Goal: Transaction & Acquisition: Subscribe to service/newsletter

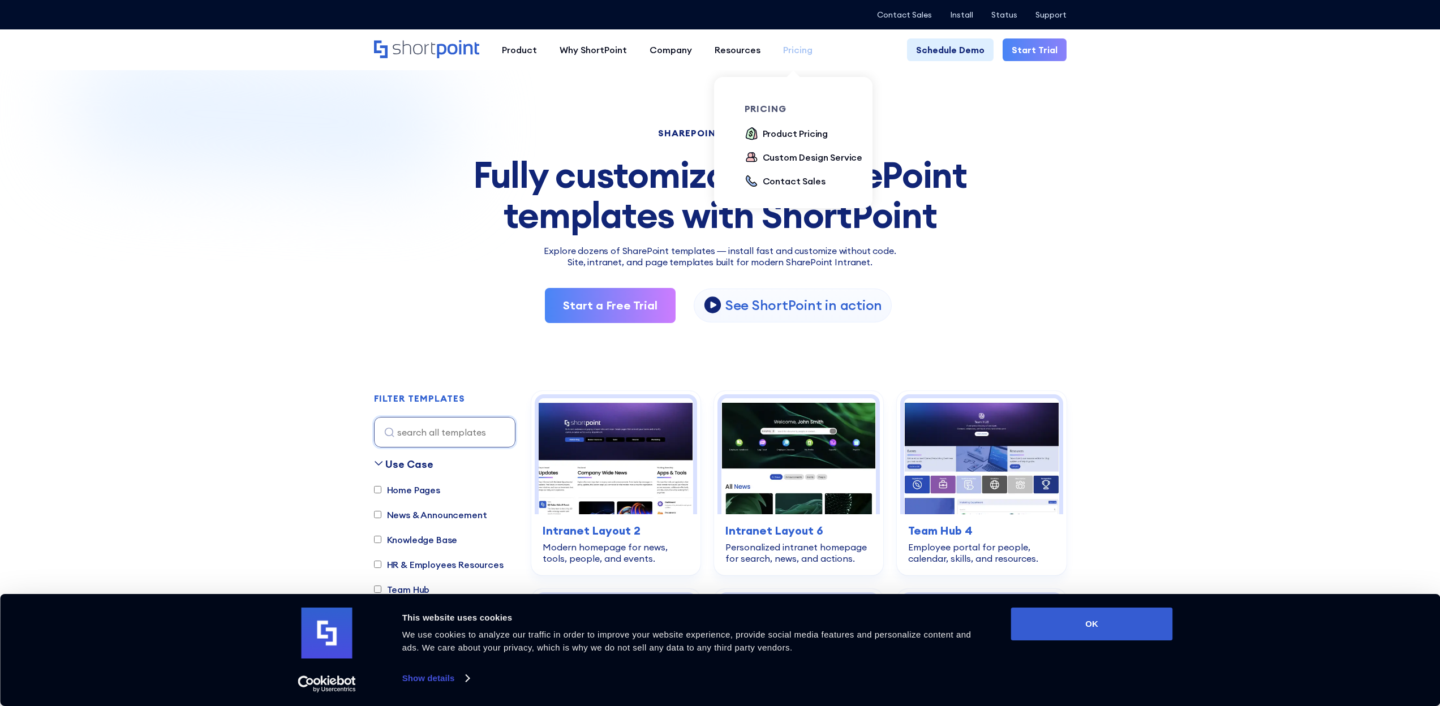
click at [785, 51] on div "Pricing" at bounding box center [797, 50] width 29 height 14
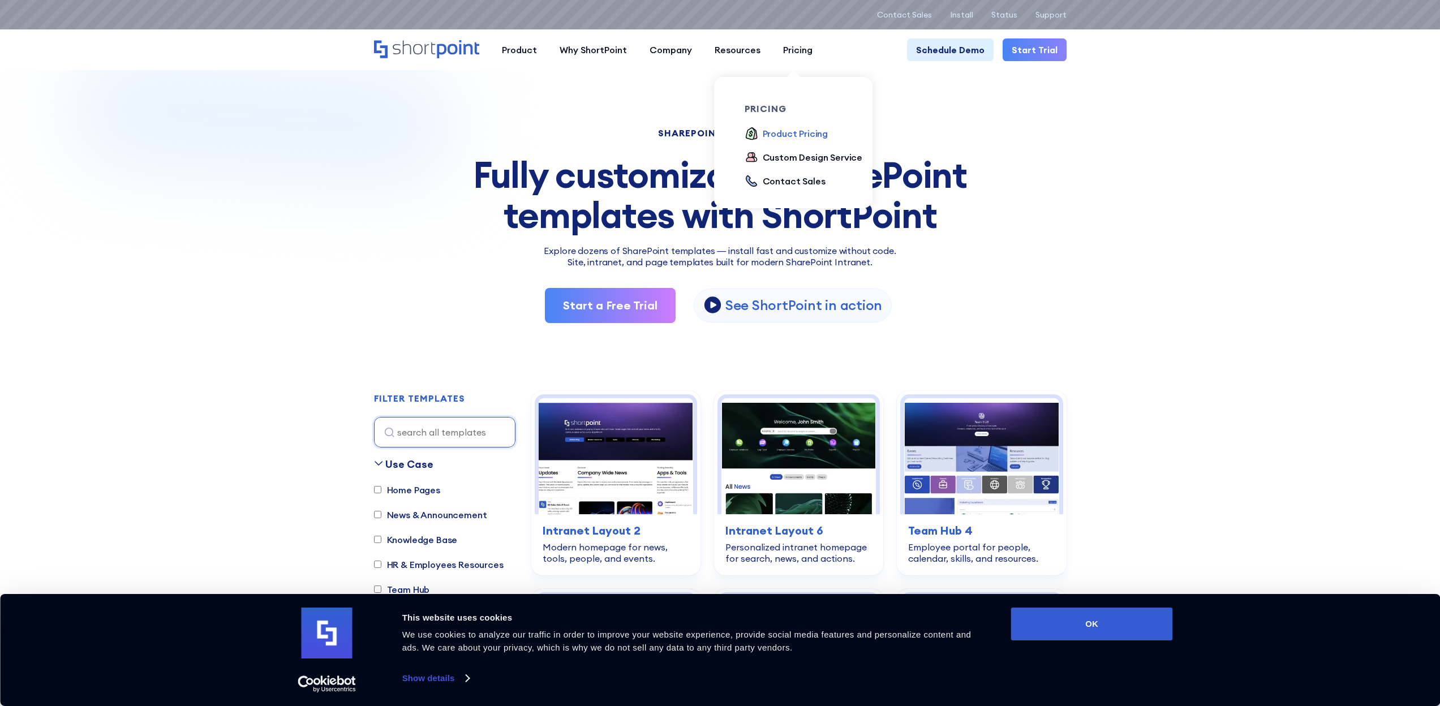
click at [803, 136] on div "Product Pricing" at bounding box center [796, 134] width 66 height 14
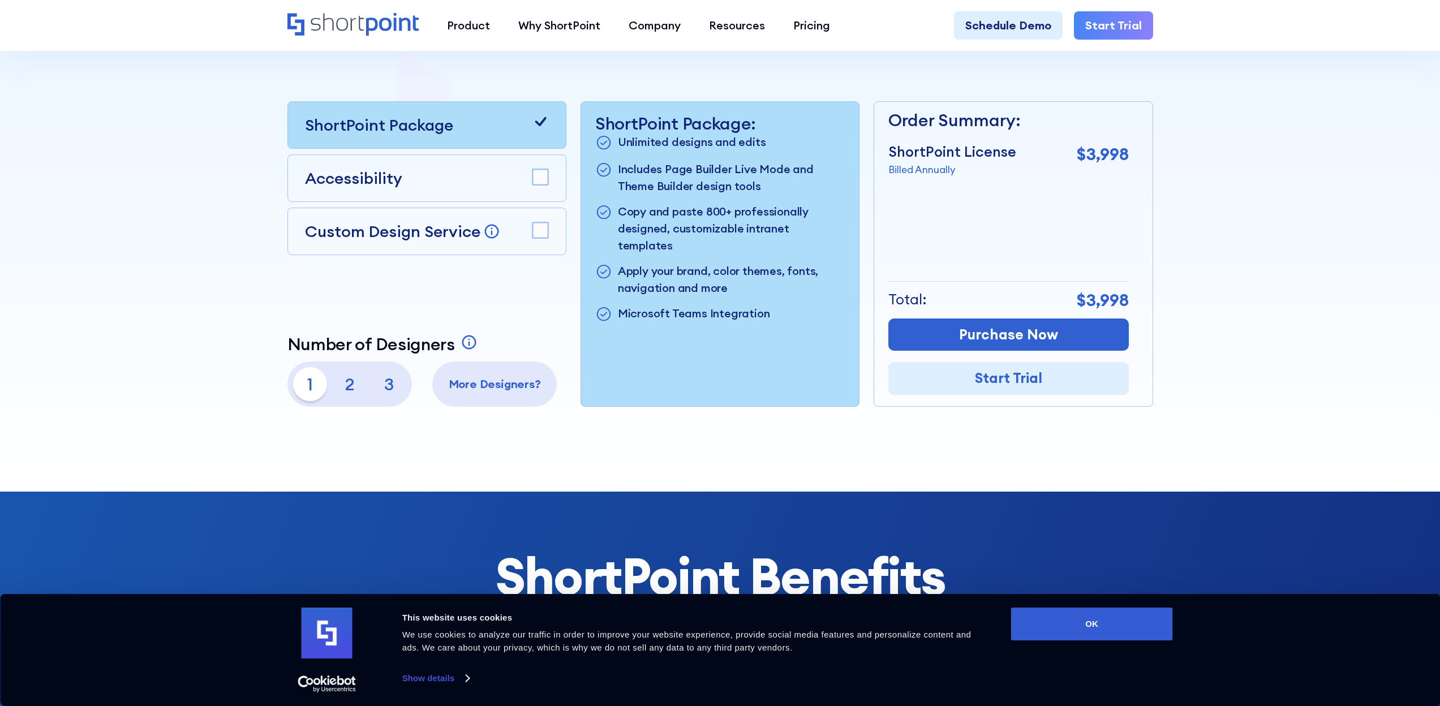
scroll to position [292, 0]
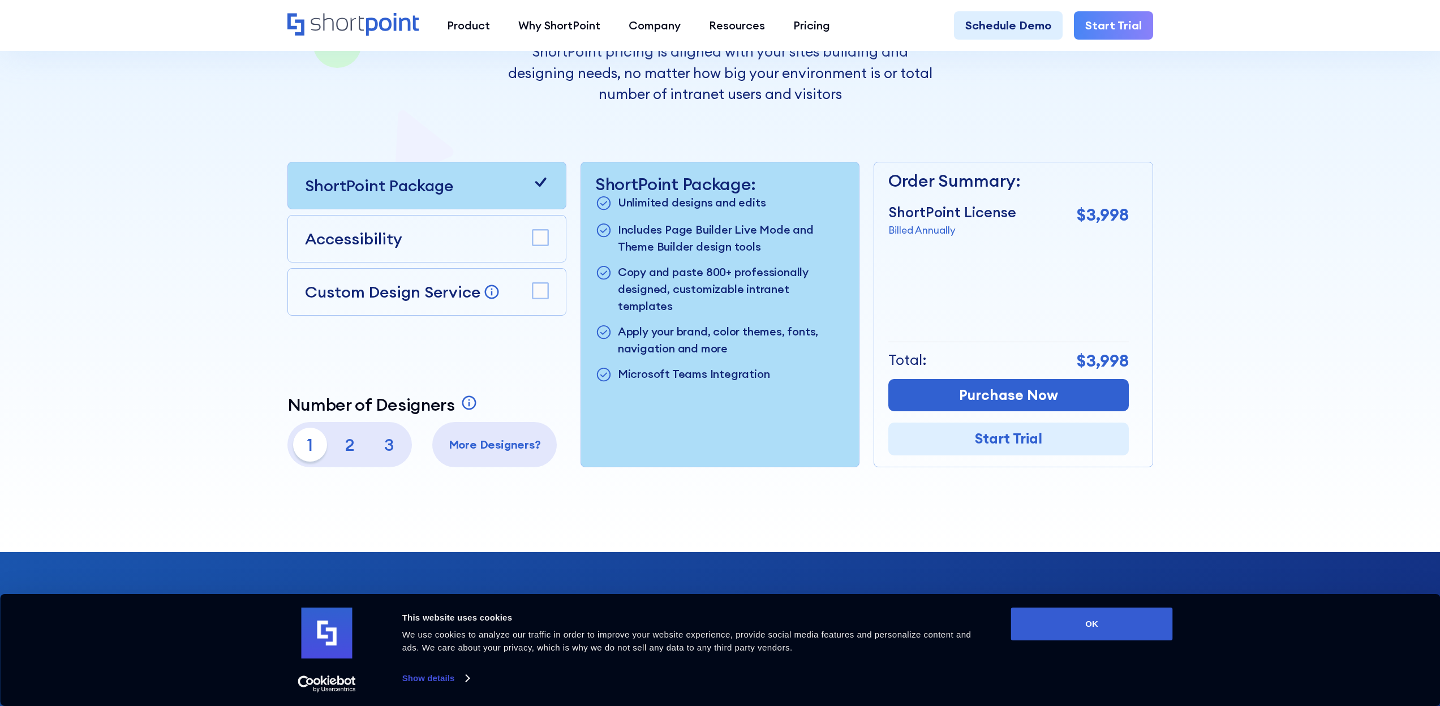
click at [673, 366] on p "Microsoft Teams Integration" at bounding box center [694, 375] width 152 height 19
click at [762, 440] on div "ShortPoint Package: Unlimited designs and edits Includes Page Builder Live Mode…" at bounding box center [720, 314] width 278 height 304
click at [545, 293] on rect at bounding box center [540, 291] width 16 height 16
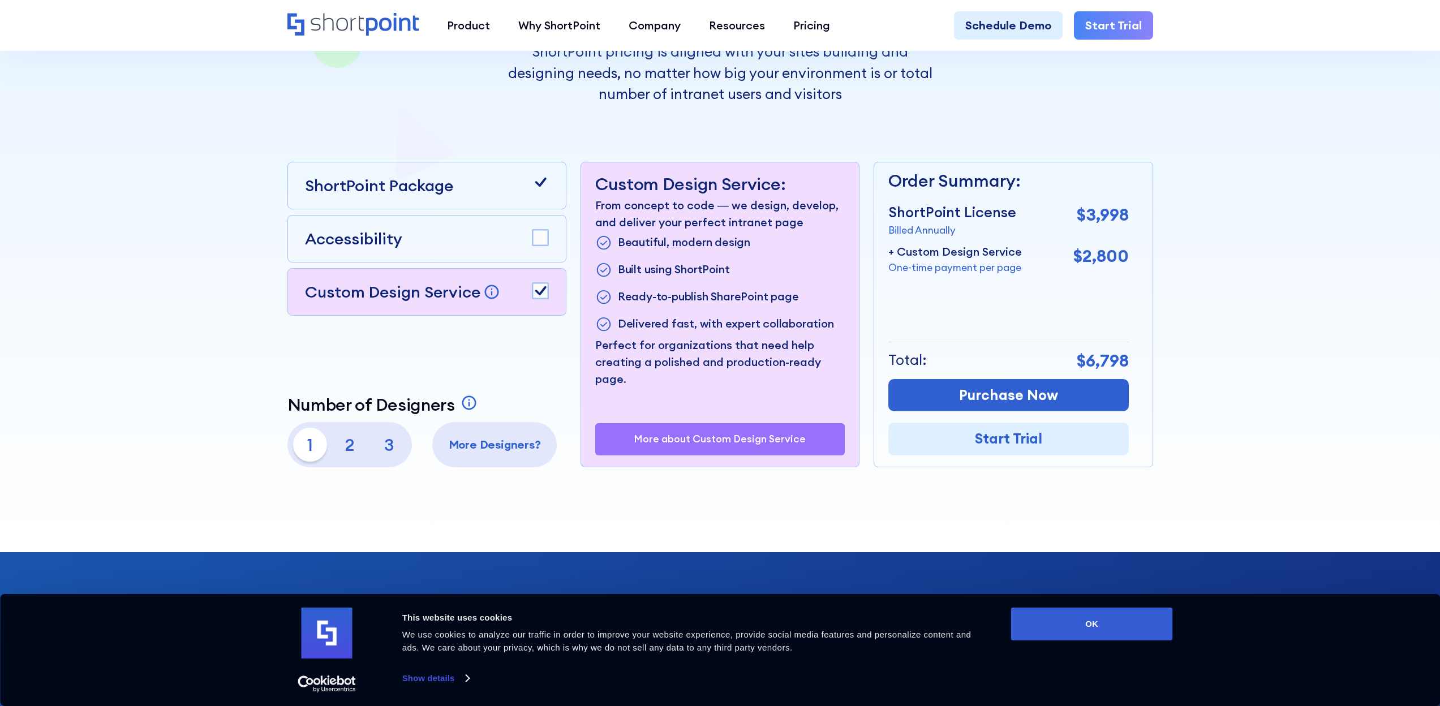
click at [542, 294] on rect at bounding box center [540, 291] width 16 height 16
click at [458, 236] on div "Accessibility" at bounding box center [427, 239] width 244 height 24
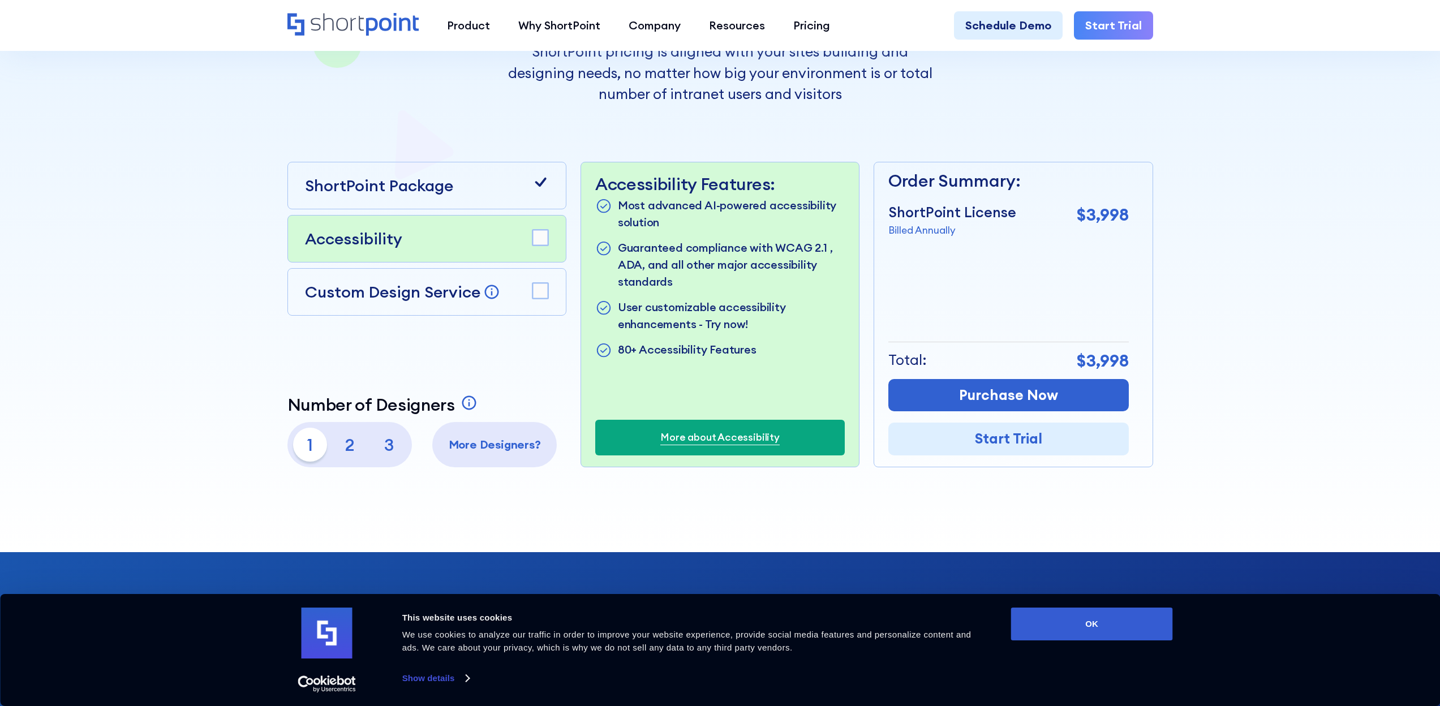
click at [438, 189] on p "ShortPoint Package" at bounding box center [379, 186] width 148 height 24
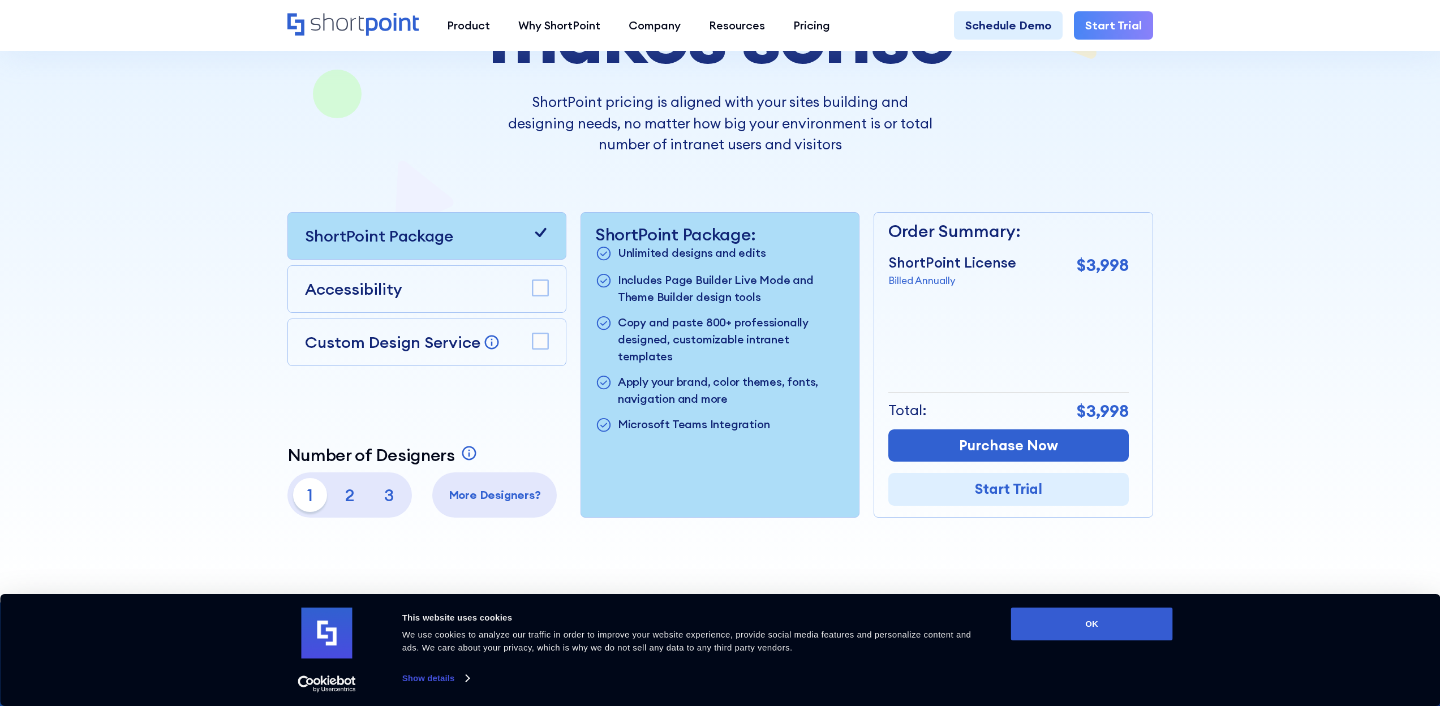
scroll to position [263, 0]
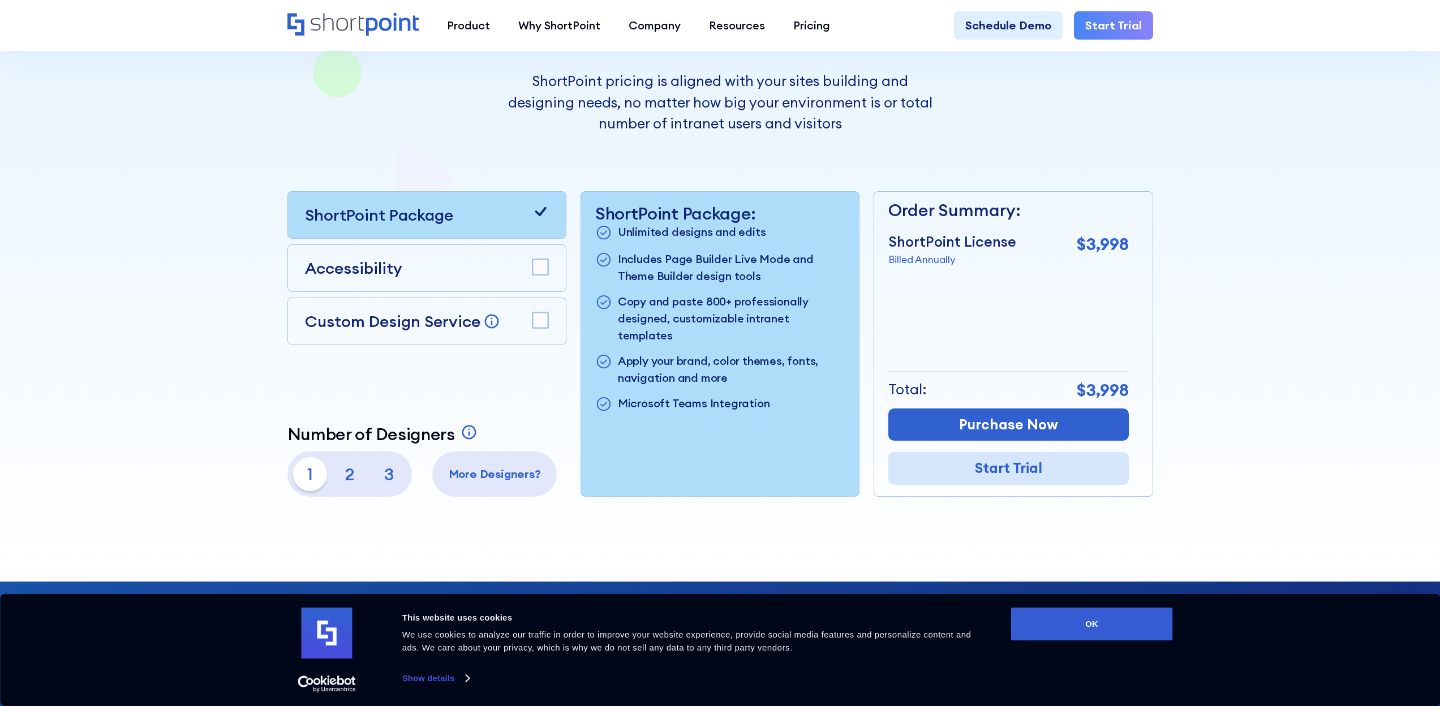
click at [1008, 475] on link "Start Trial" at bounding box center [1008, 468] width 241 height 33
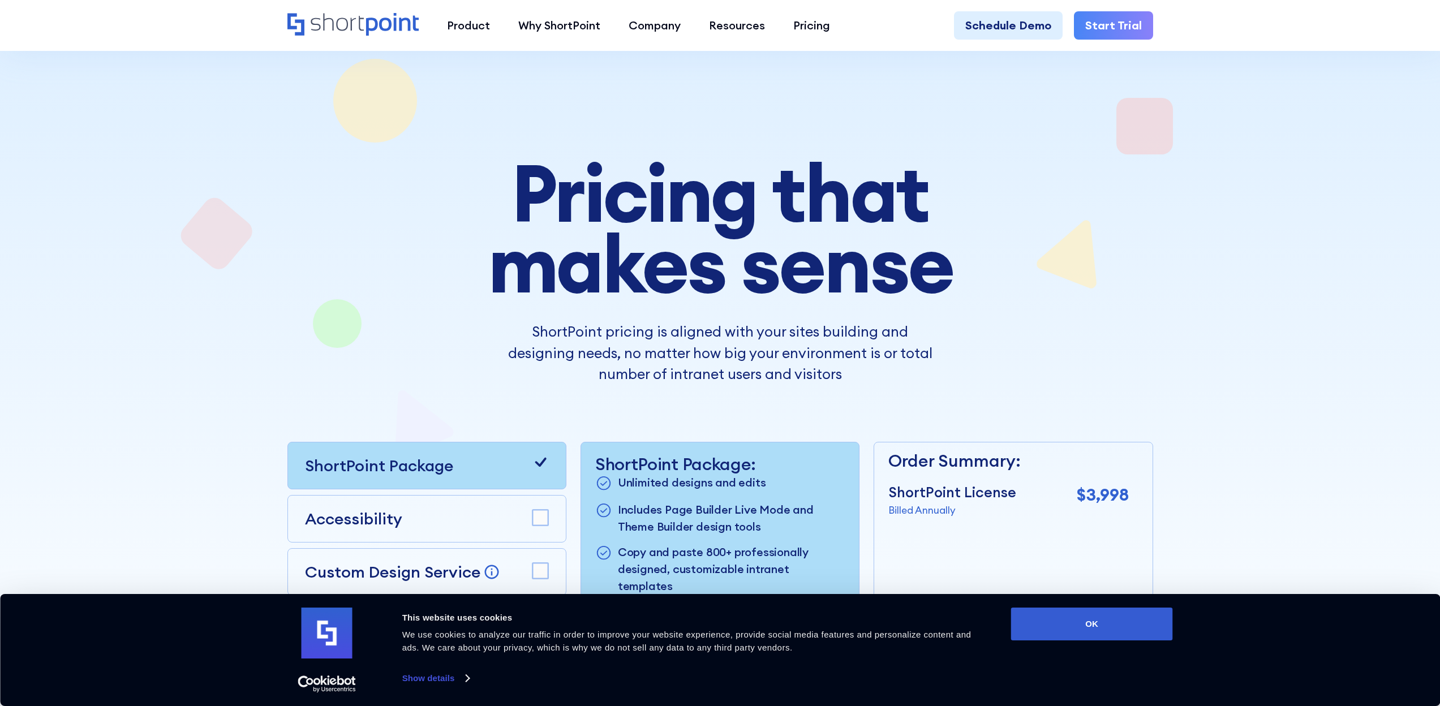
scroll to position [0, 0]
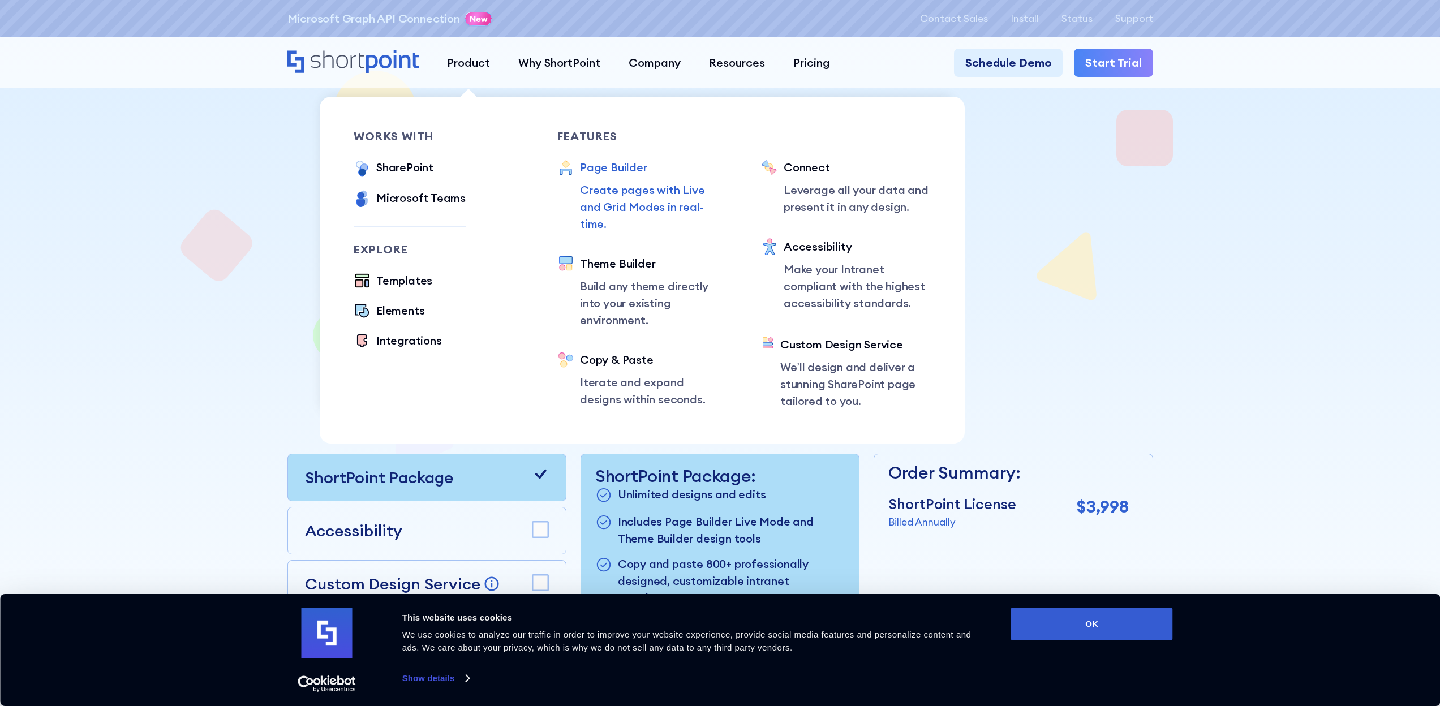
click at [609, 167] on div "Page Builder" at bounding box center [653, 167] width 147 height 17
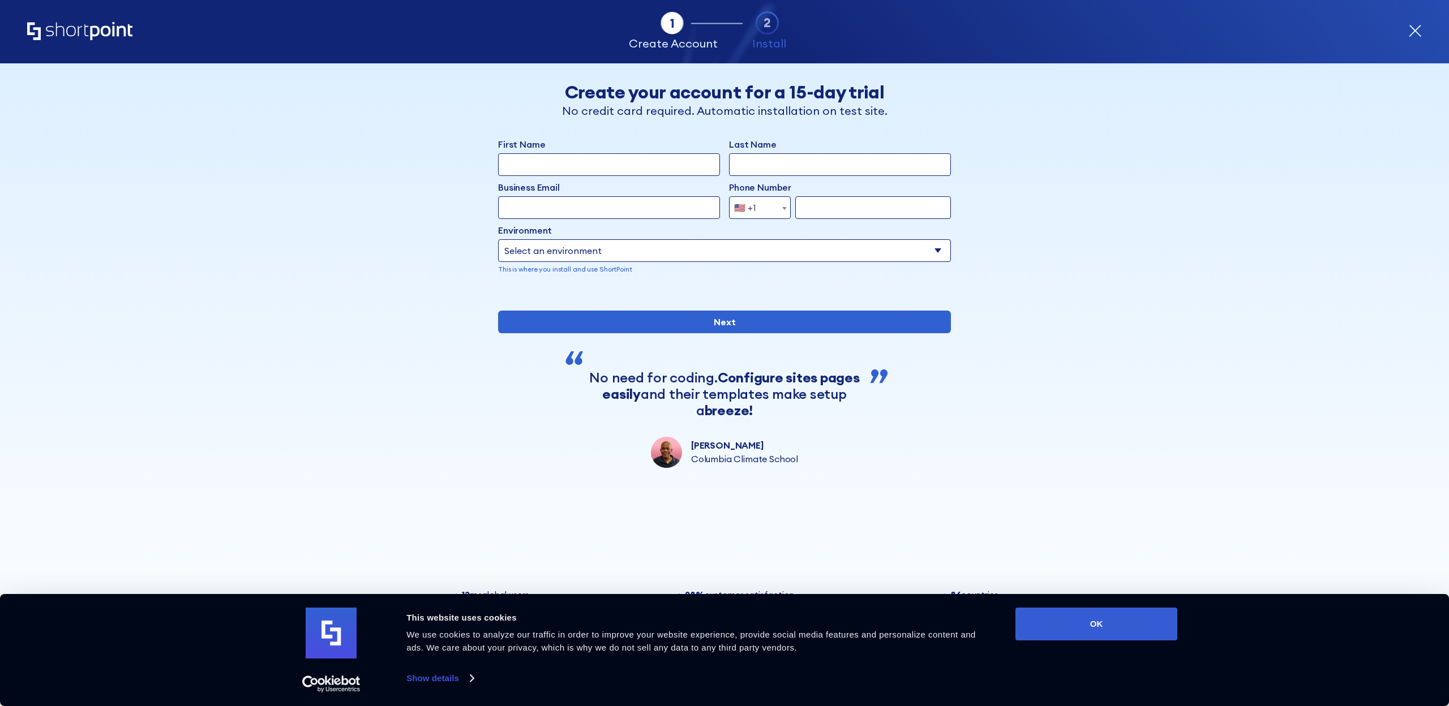
click at [582, 167] on input "First Name" at bounding box center [609, 164] width 222 height 23
type input "Landon"
type input "Wallace"
type input "brian.bauer@shutterfly.com"
type input "6127413083"
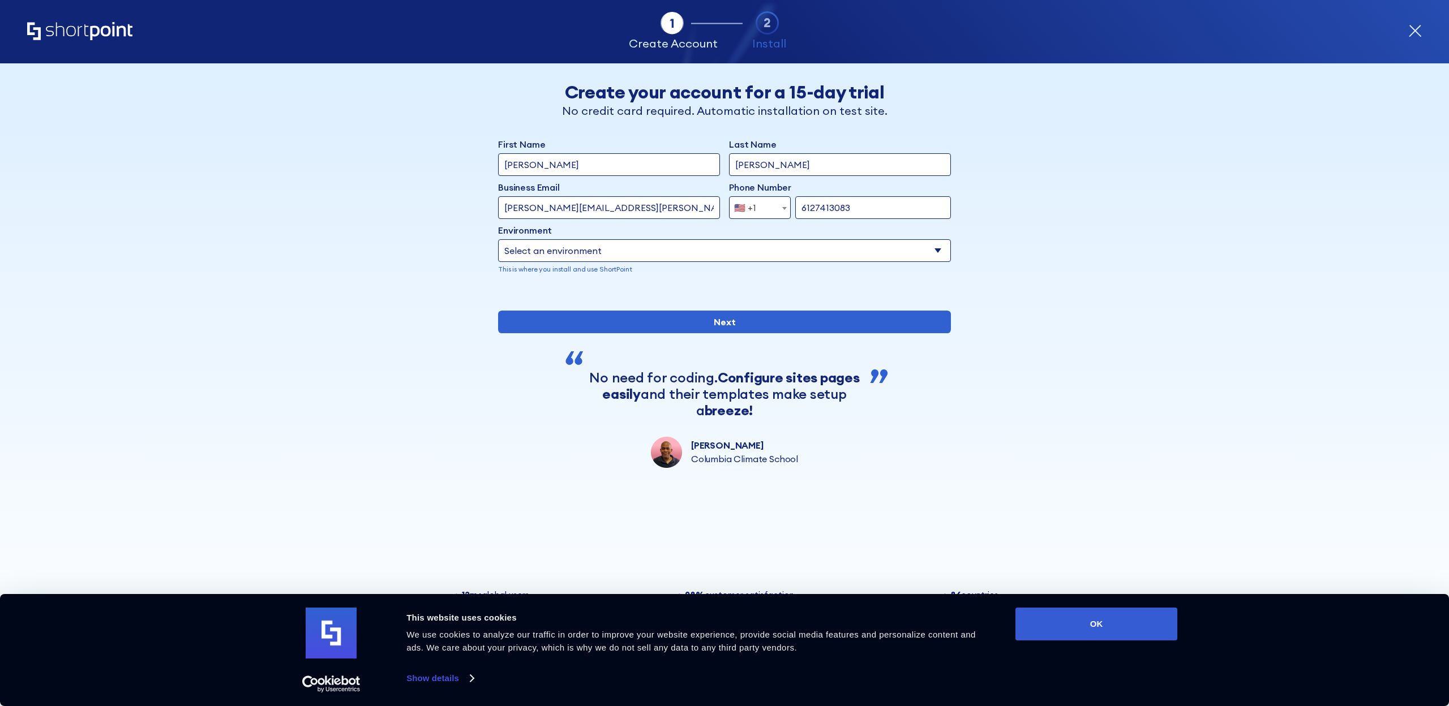
drag, startPoint x: 566, startPoint y: 160, endPoint x: 163, endPoint y: 162, distance: 403.5
click at [173, 160] on div "Tab 1 Tab 2 Tab 3 Tab 4 Tell us more about you New customer Existing customer B…" at bounding box center [724, 384] width 1449 height 643
type input "a"
type input "Brian"
type input "Bauer"
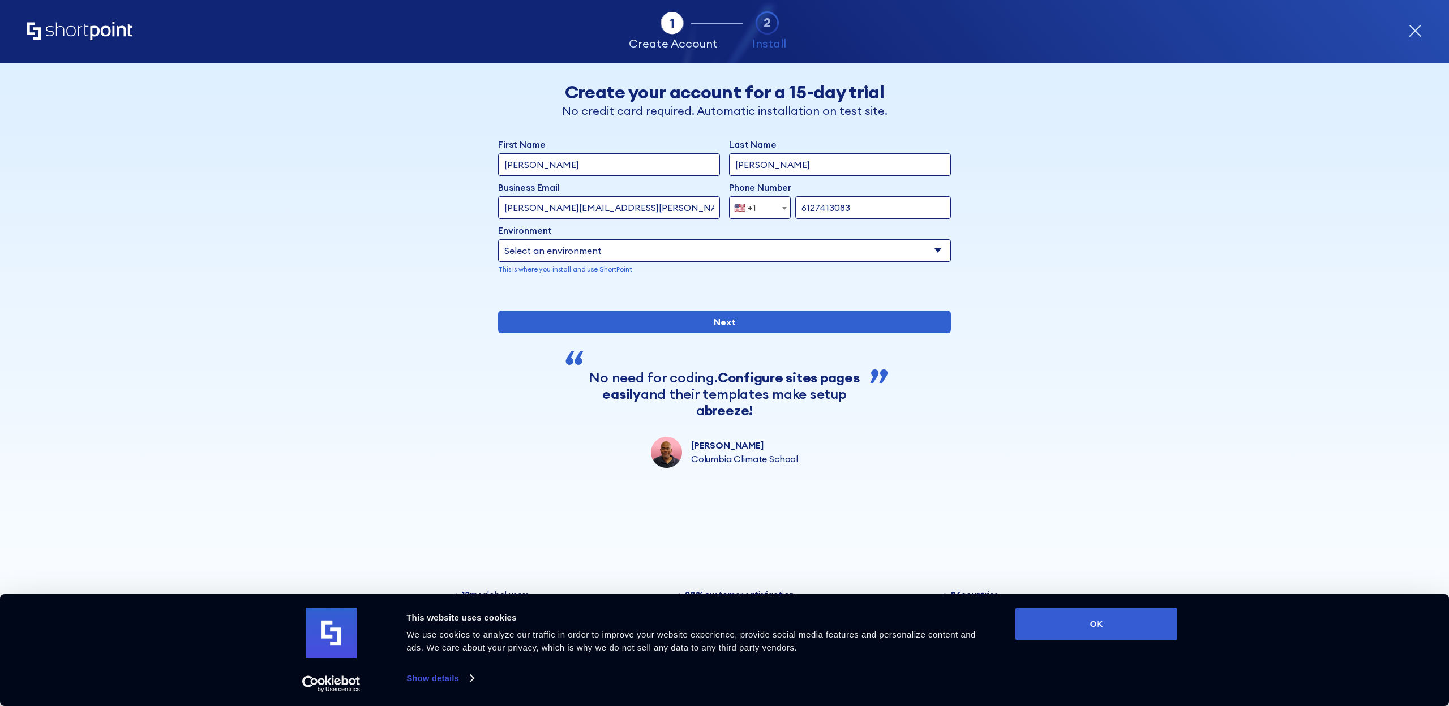
click at [675, 257] on select "Select an environment Microsoft 365 SharePoint Online SharePoint Subscription E…" at bounding box center [724, 250] width 453 height 23
select select "SharePoint Online"
click at [498, 239] on select "Select an environment Microsoft 365 SharePoint Online SharePoint Subscription E…" at bounding box center [724, 250] width 453 height 23
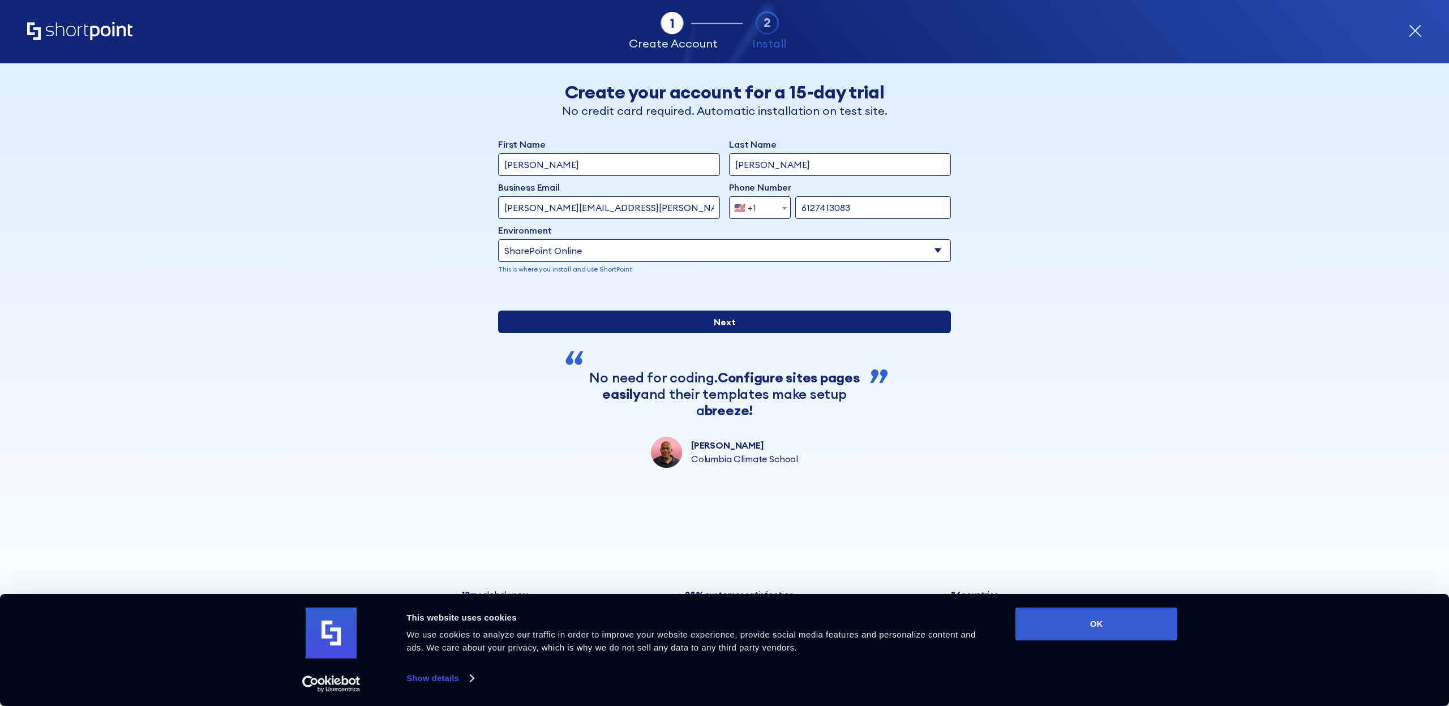
click at [751, 333] on input "Next" at bounding box center [724, 322] width 453 height 23
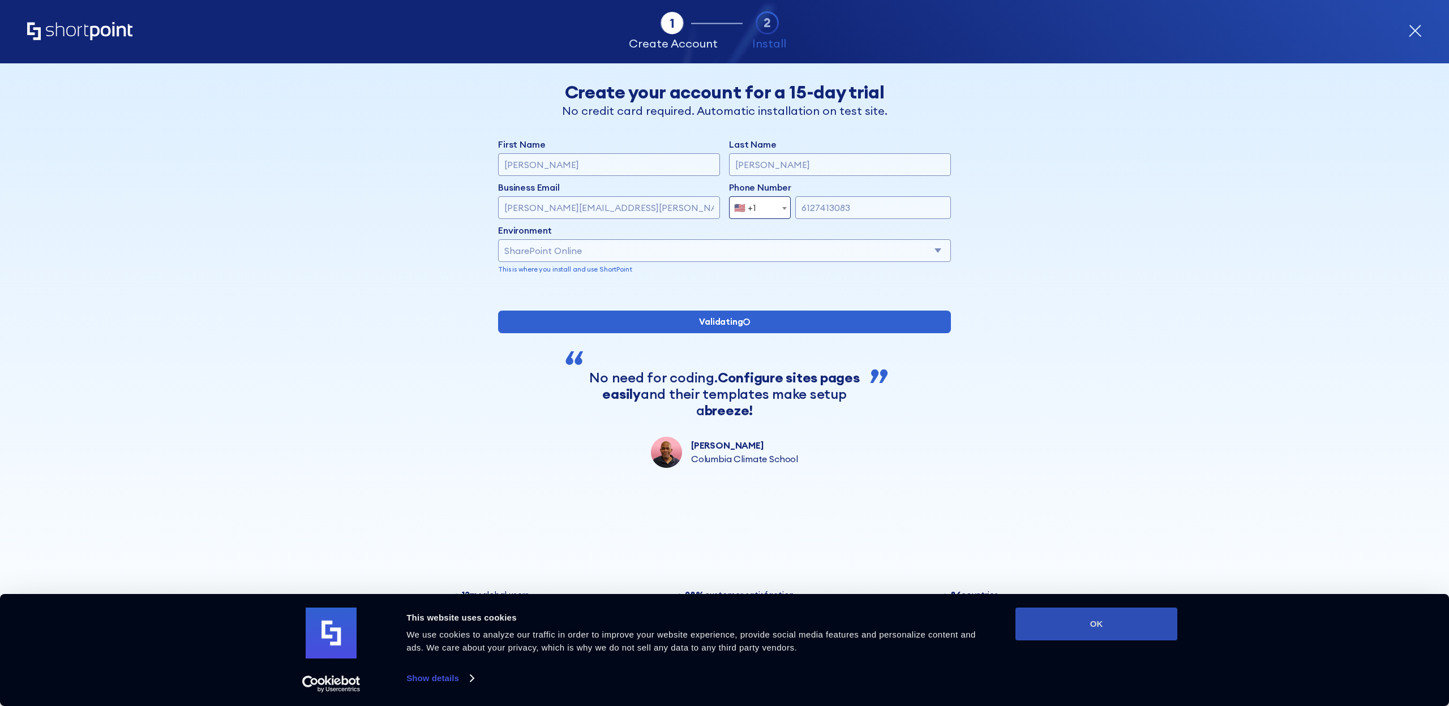
click at [1118, 625] on button "OK" at bounding box center [1096, 624] width 162 height 33
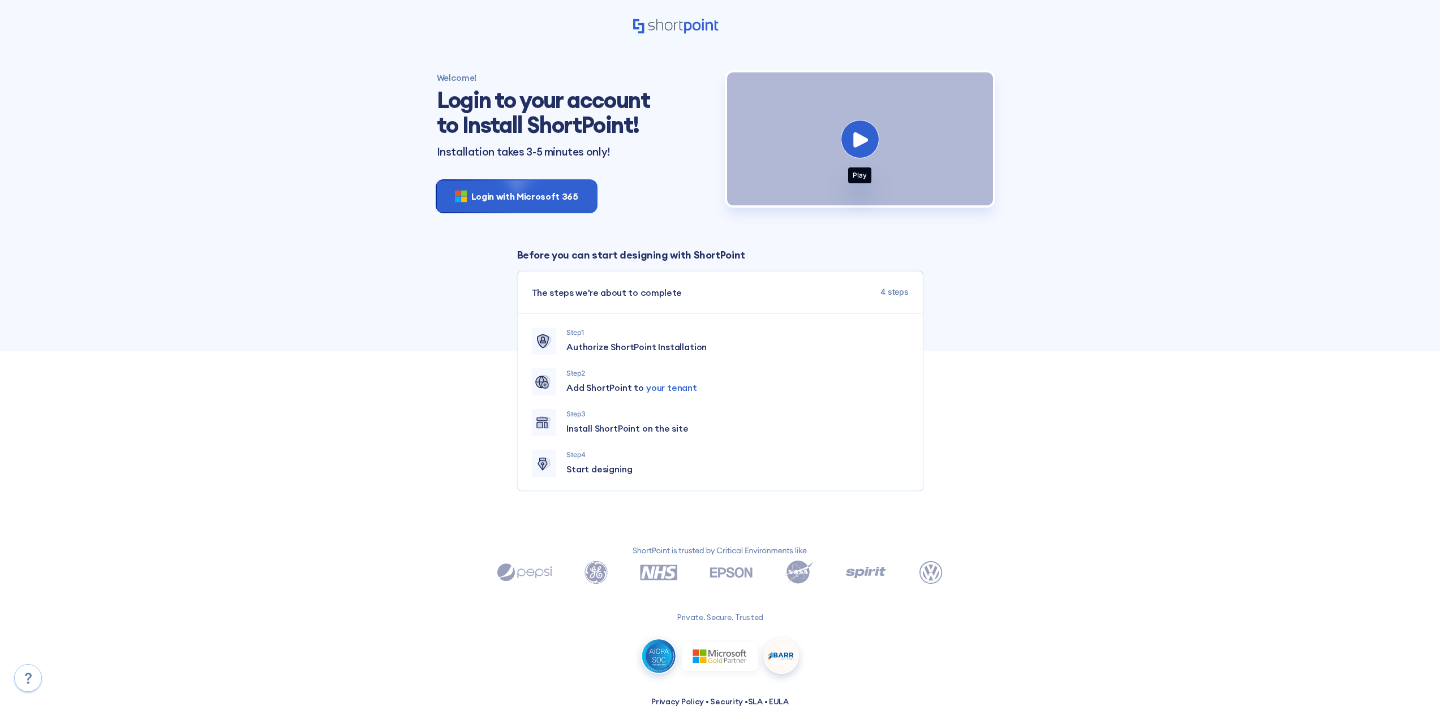
click at [862, 147] on icon at bounding box center [860, 139] width 15 height 15
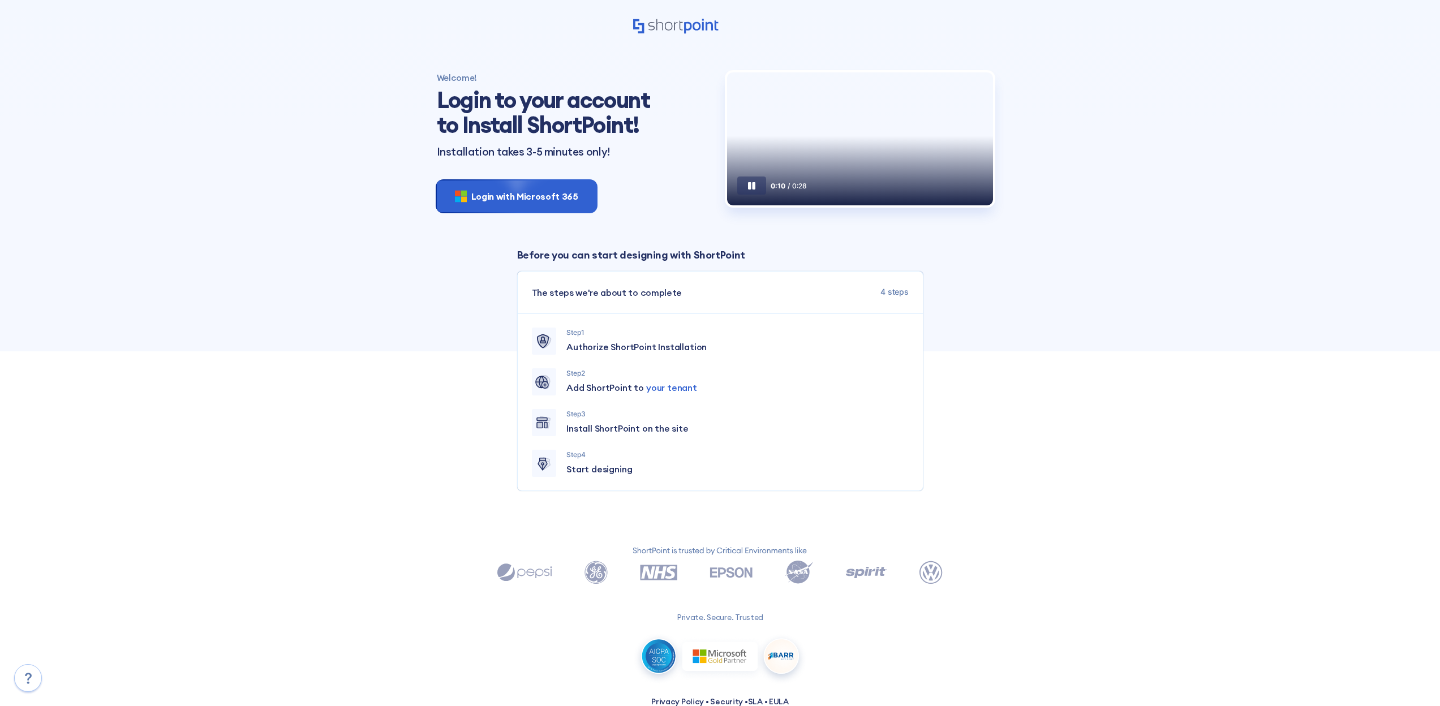
click at [921, 168] on div "0:10 / 0:28" at bounding box center [860, 166] width 266 height 80
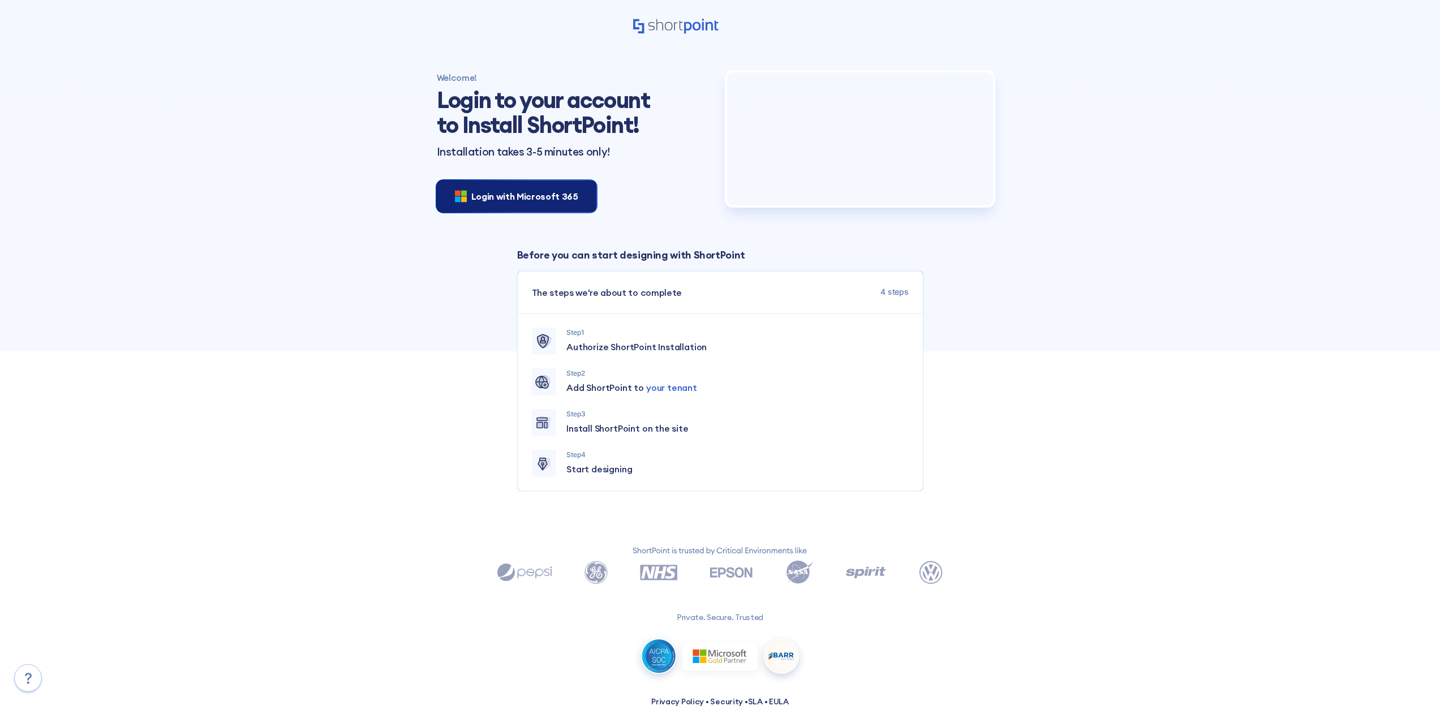
click at [556, 199] on span "Login with Microsoft 365" at bounding box center [524, 197] width 107 height 14
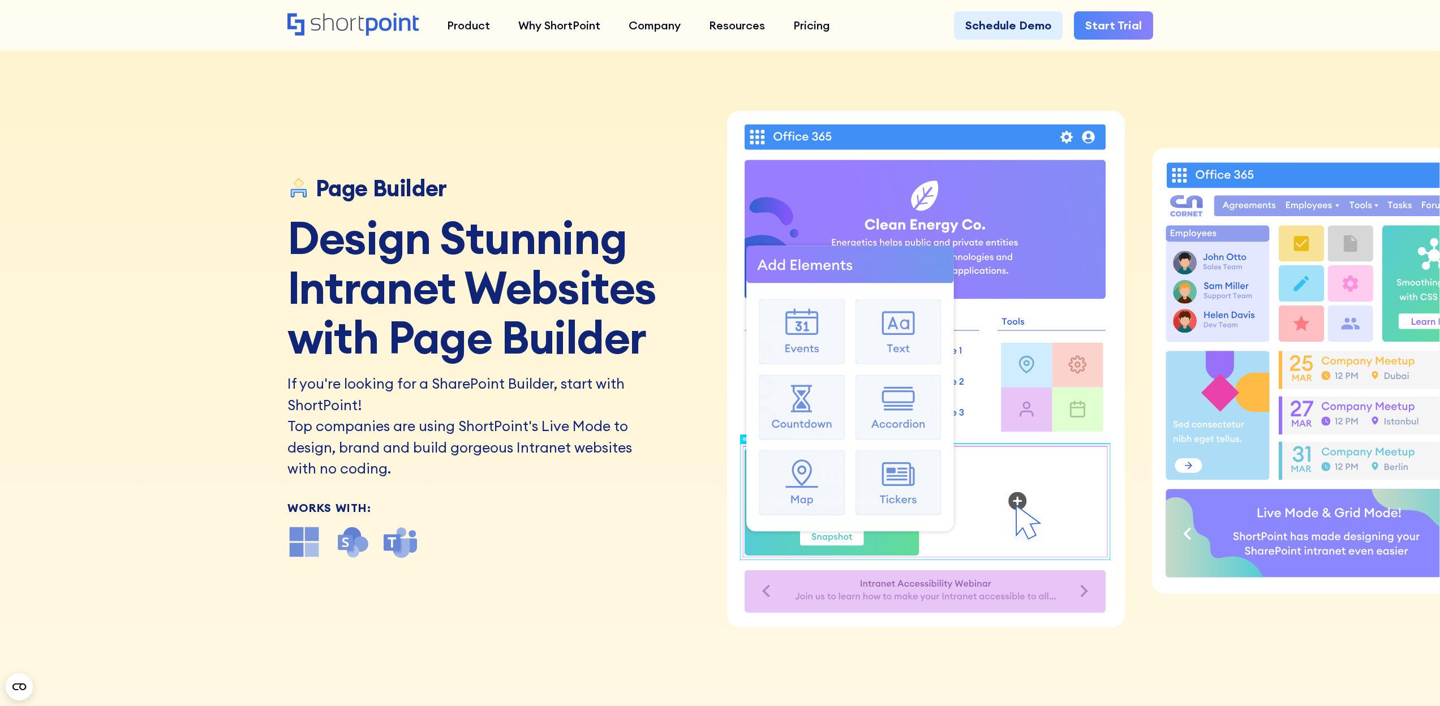
click at [368, 26] on icon "Home" at bounding box center [353, 24] width 132 height 23
